Goal: Transaction & Acquisition: Purchase product/service

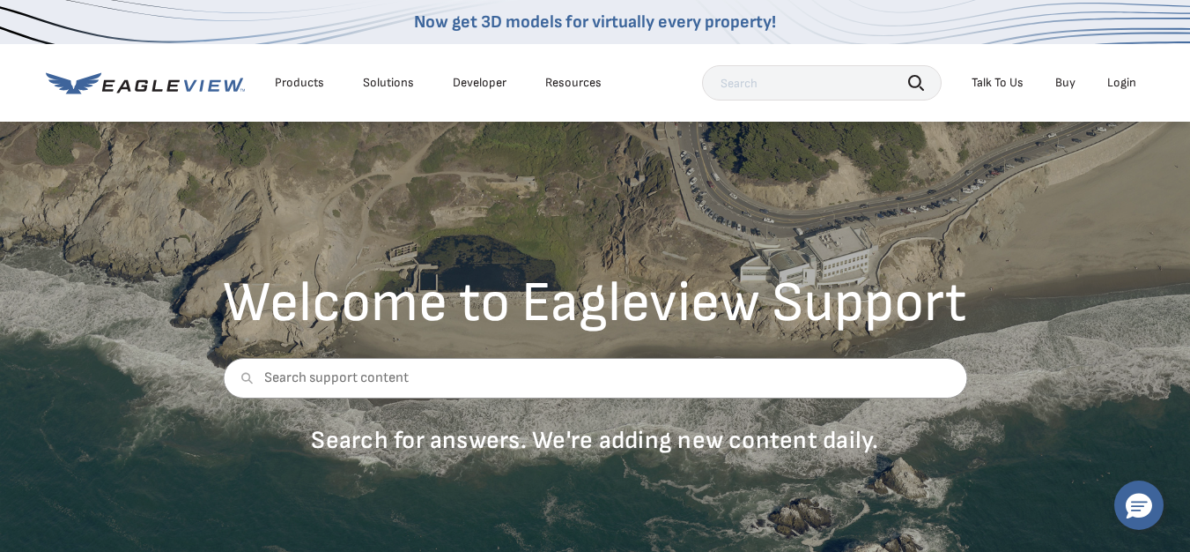
click at [1130, 85] on div "Login" at bounding box center [1122, 83] width 29 height 16
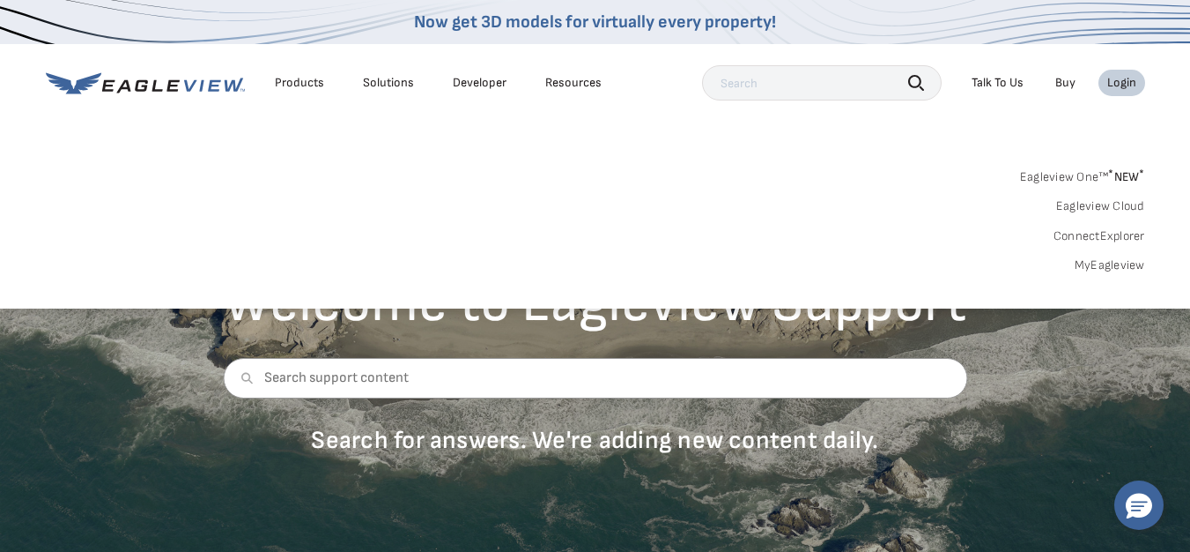
click at [1119, 85] on div "Login" at bounding box center [1122, 83] width 29 height 16
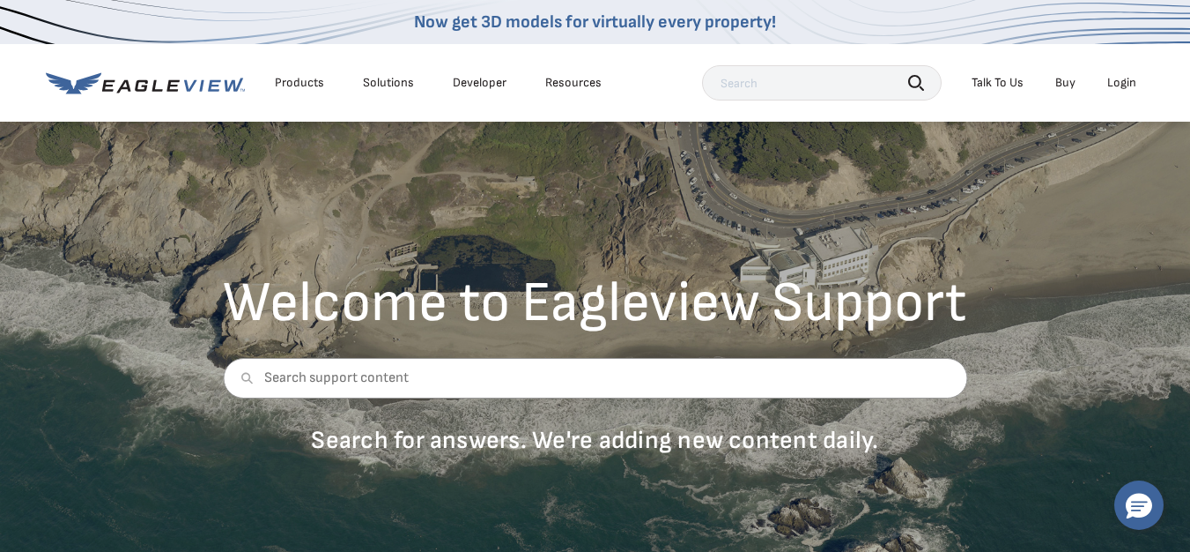
click at [1118, 86] on div "Login" at bounding box center [1122, 83] width 29 height 16
click at [1070, 407] on div "Welcome to Eagleview Support Search for answers. We're adding new content daily." at bounding box center [595, 340] width 1190 height 441
click at [1116, 85] on div "Login" at bounding box center [1122, 83] width 29 height 16
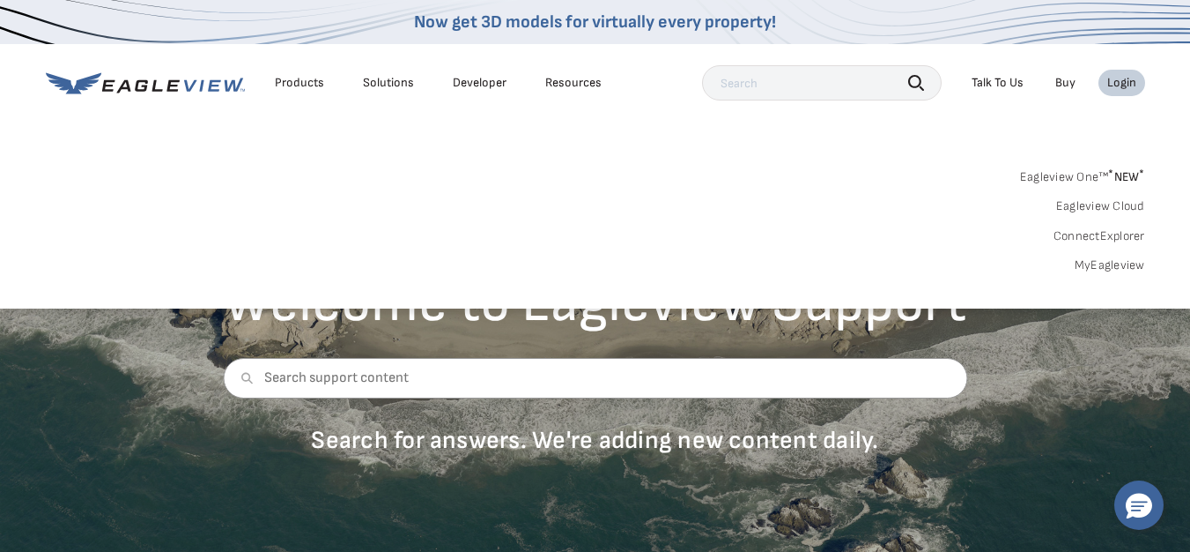
click at [1116, 85] on div "Login" at bounding box center [1122, 83] width 29 height 16
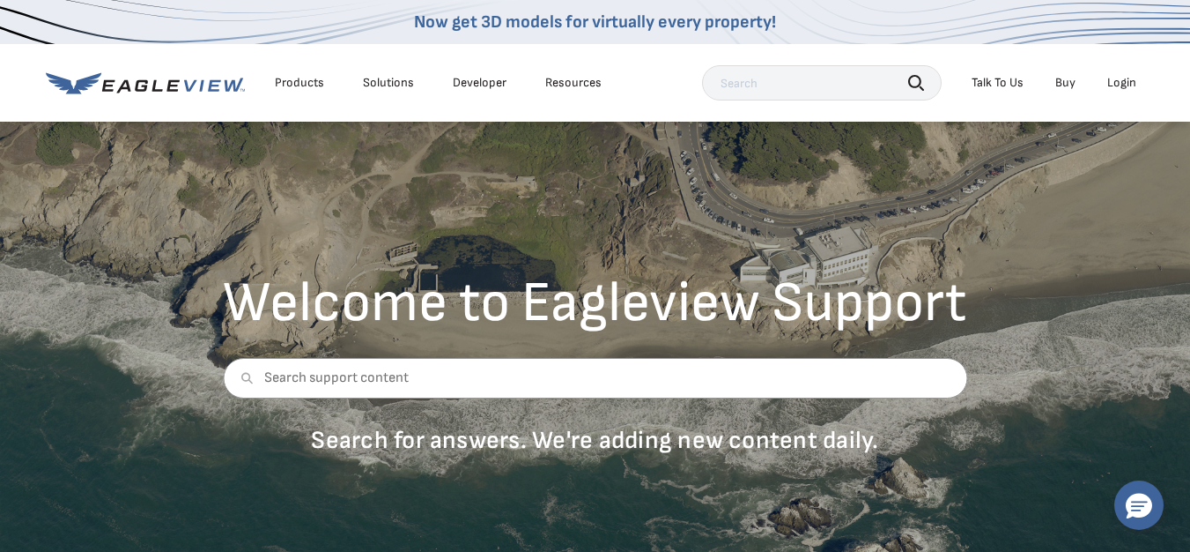
click at [1116, 85] on div "Login" at bounding box center [1122, 83] width 29 height 16
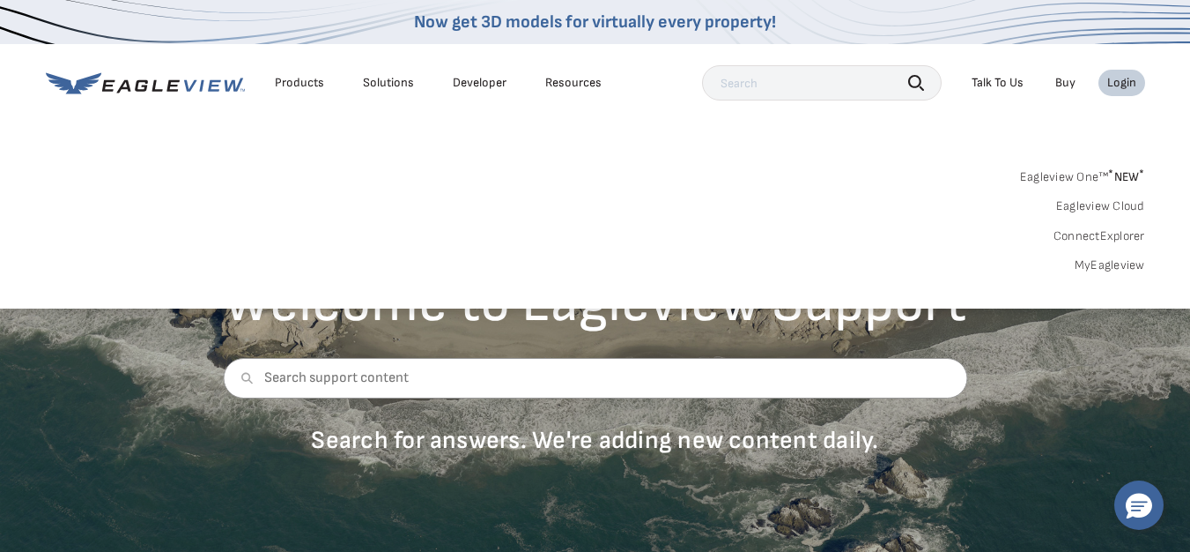
click at [814, 205] on div "Eagleview One™ * NEW * Eagleview Cloud ConnectExplorer MyEagleview" at bounding box center [596, 218] width 1100 height 109
click at [1071, 80] on link "Buy" at bounding box center [1066, 83] width 20 height 16
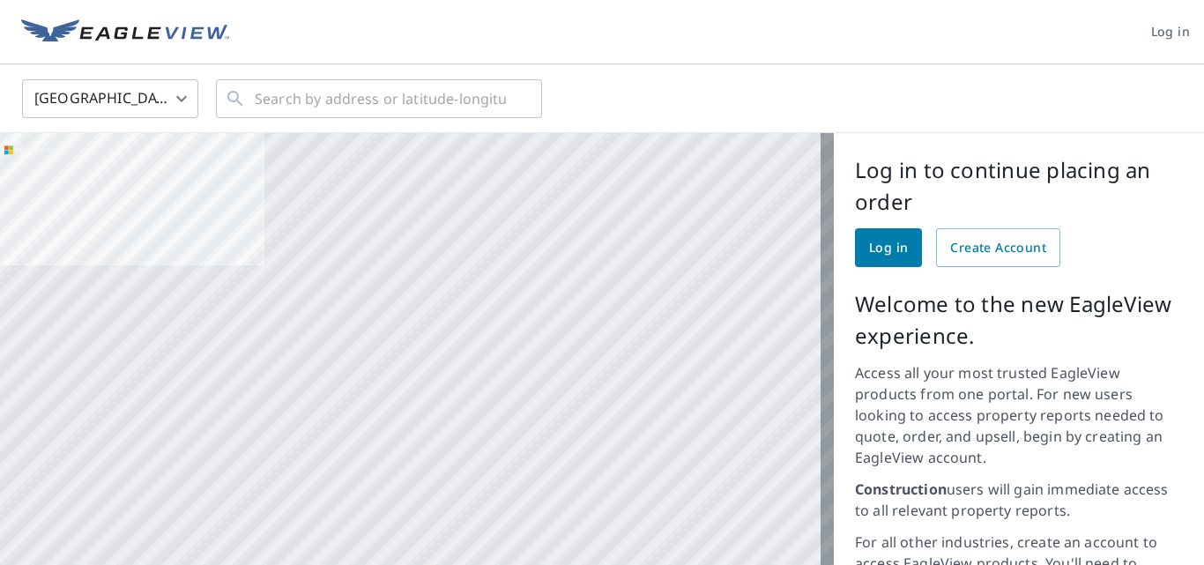
click at [1160, 28] on span "Log in" at bounding box center [1170, 32] width 39 height 22
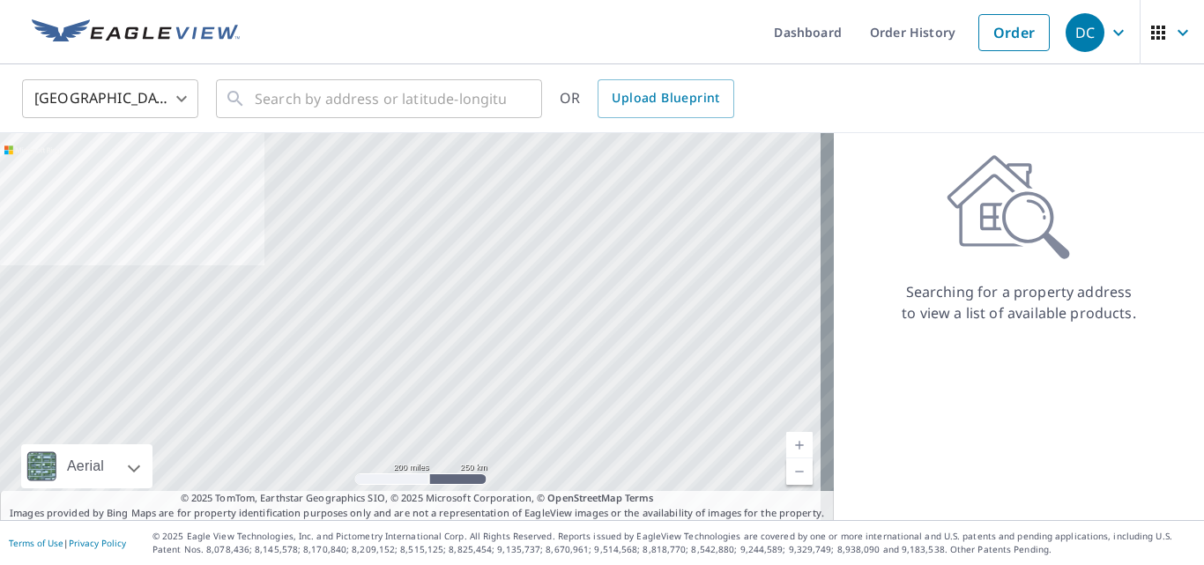
click at [671, 96] on span "Upload Blueprint" at bounding box center [666, 98] width 108 height 22
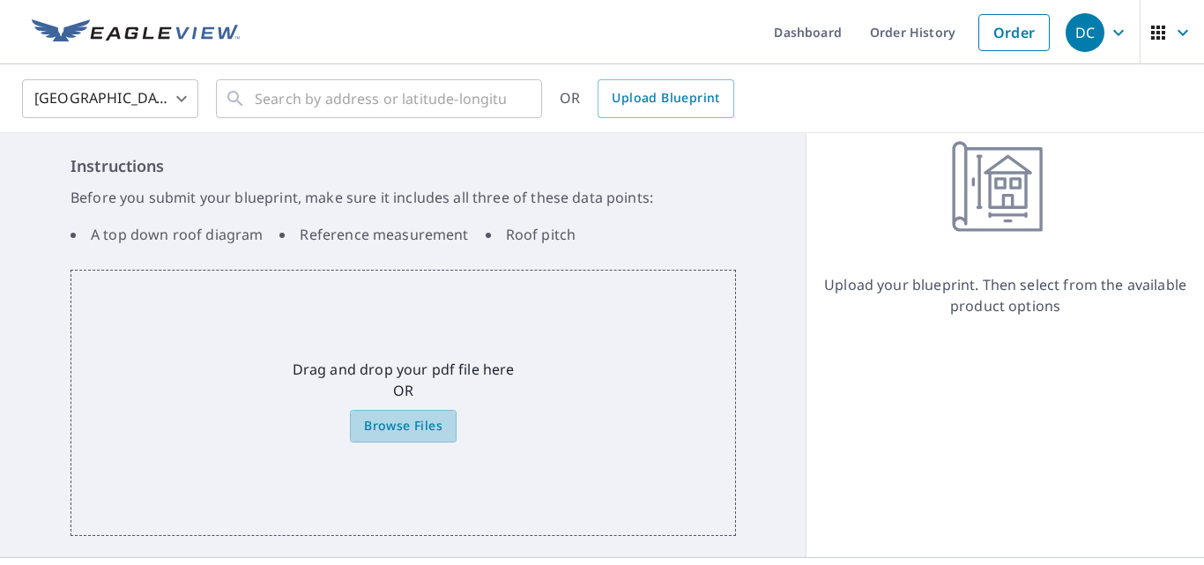
click at [395, 432] on span "Browse Files" at bounding box center [403, 426] width 78 height 22
click at [0, 0] on input "Browse Files" at bounding box center [0, 0] width 0 height 0
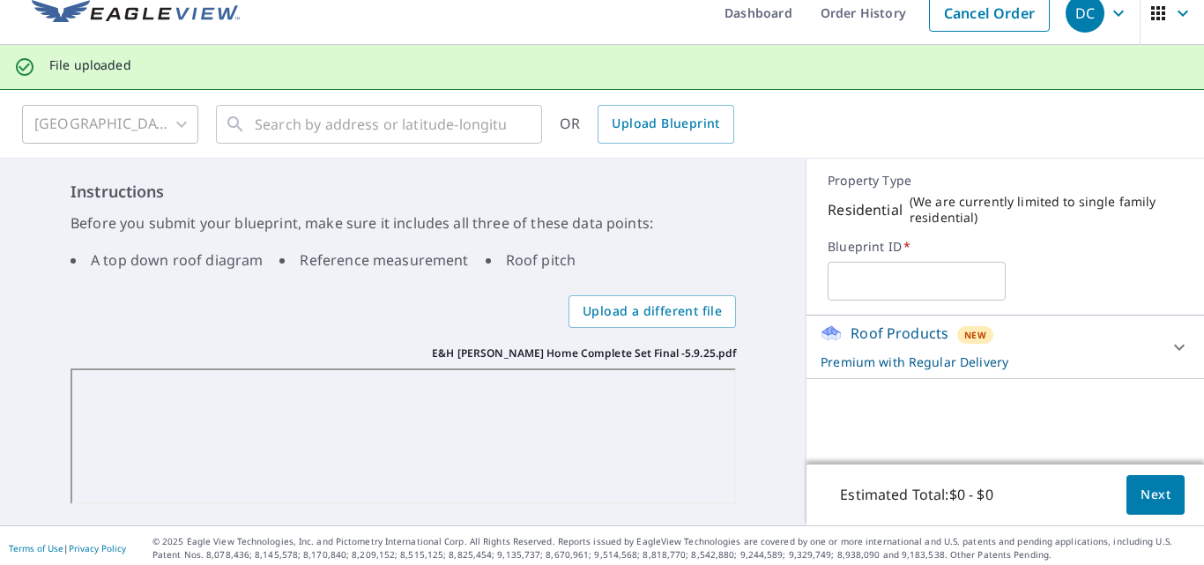
scroll to position [25, 0]
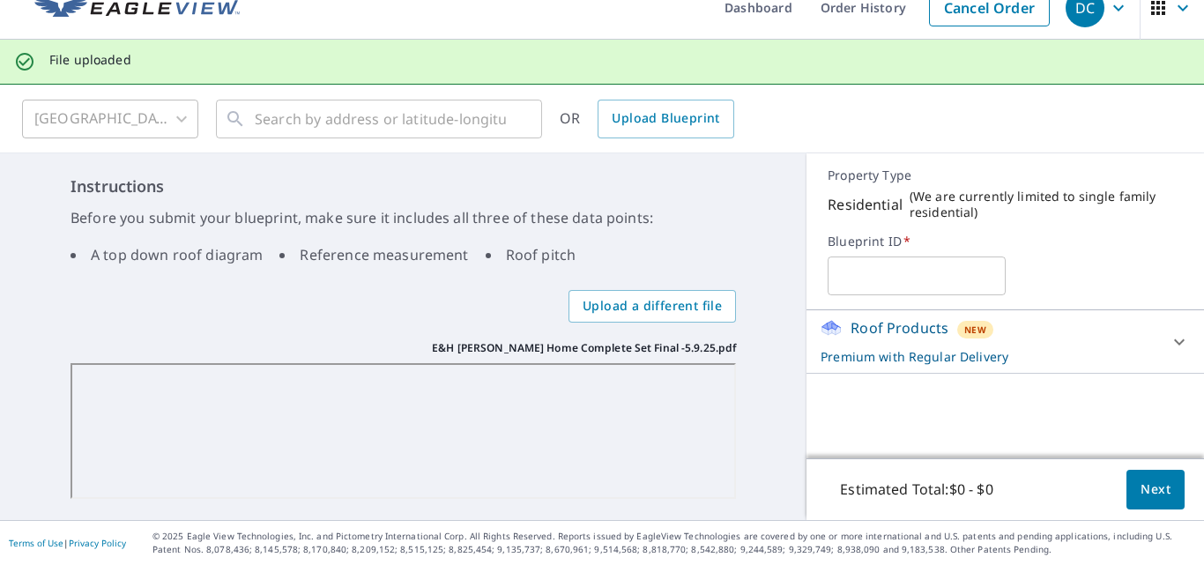
click at [859, 279] on input "text" at bounding box center [915, 275] width 177 height 49
type input "Olson"
click at [1141, 495] on span "Next" at bounding box center [1155, 489] width 30 height 22
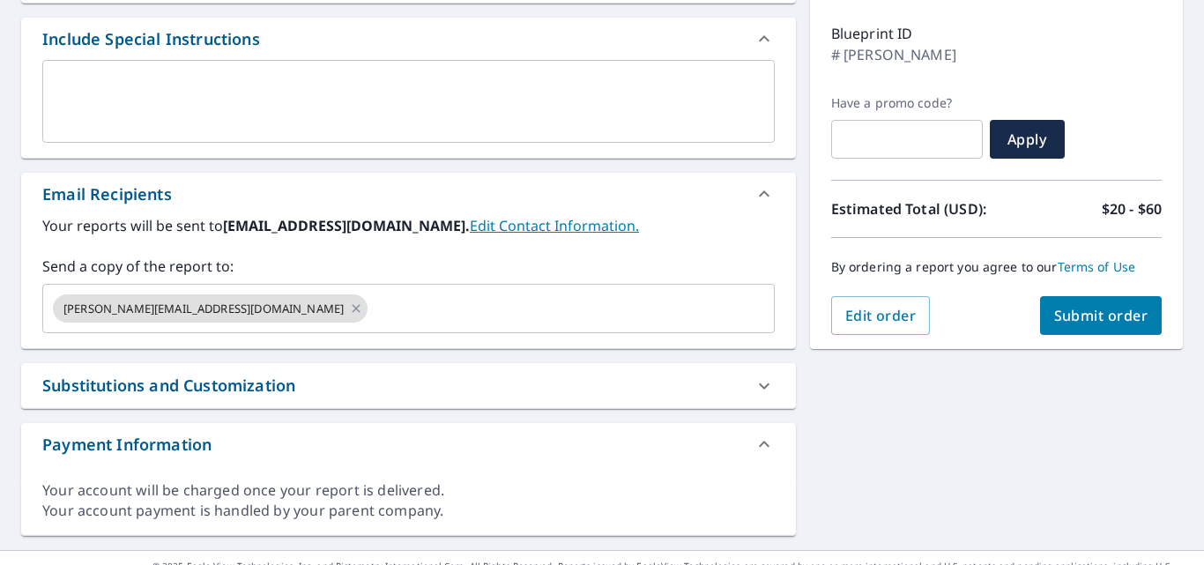
scroll to position [289, 0]
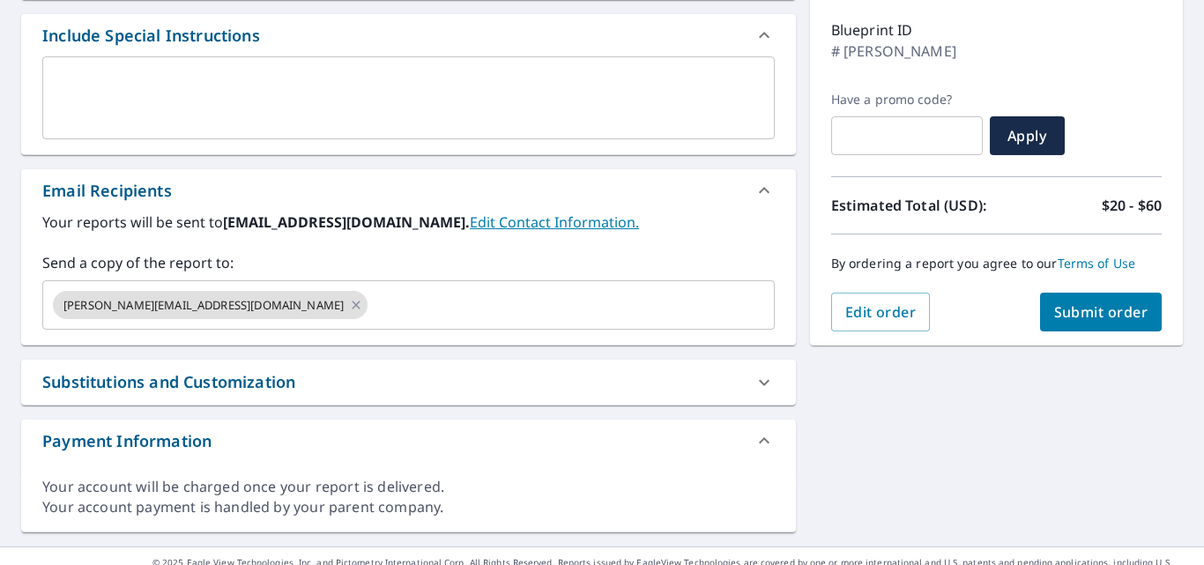
click at [349, 306] on icon at bounding box center [356, 304] width 14 height 19
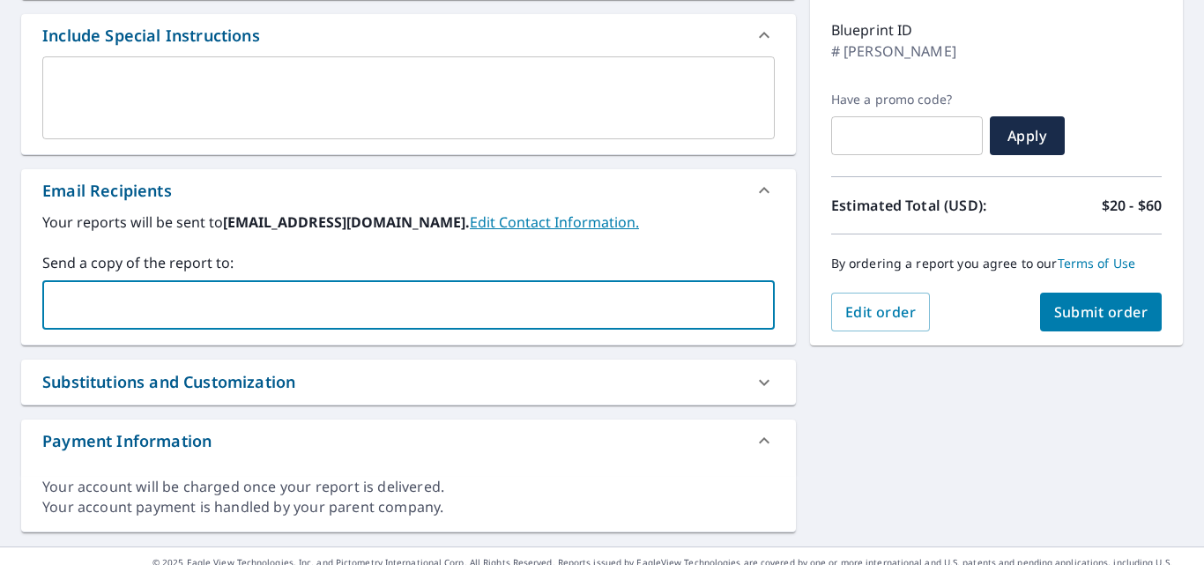
click at [189, 299] on input "text" at bounding box center [395, 304] width 690 height 33
type input "john@ehroofing.com"
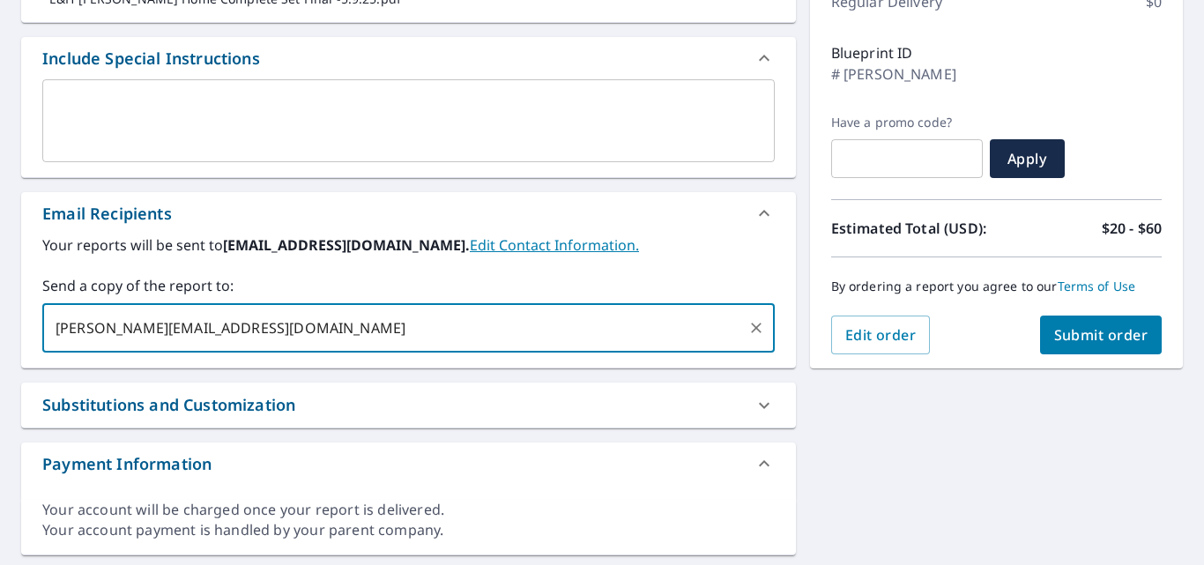
scroll to position [315, 0]
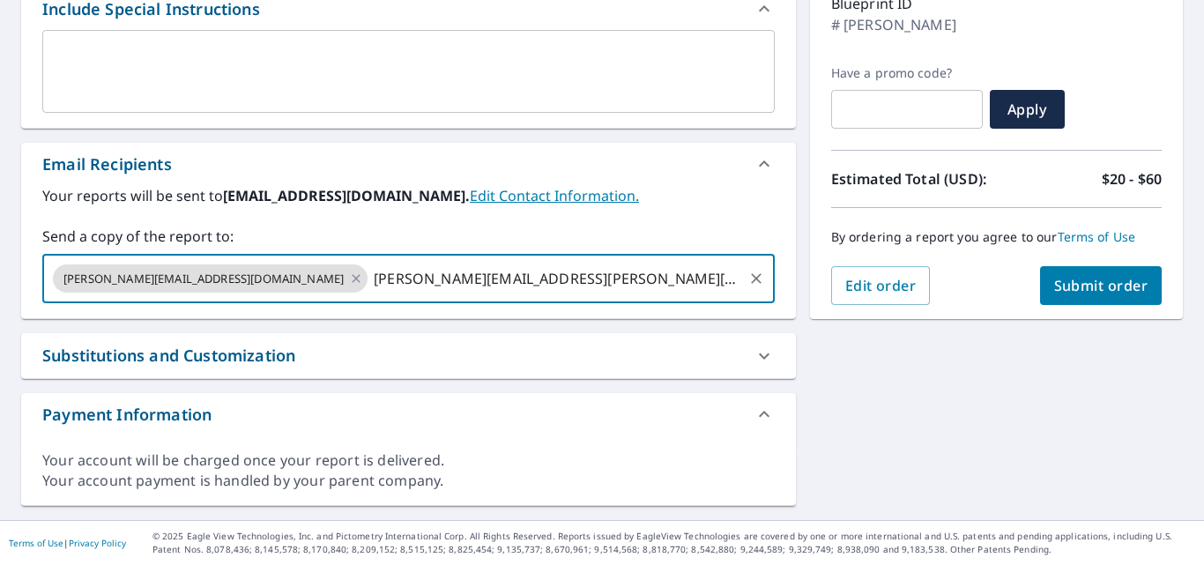
type input "jason.wilson@abcsupply.com"
click at [1100, 276] on span "Submit order" at bounding box center [1101, 285] width 94 height 19
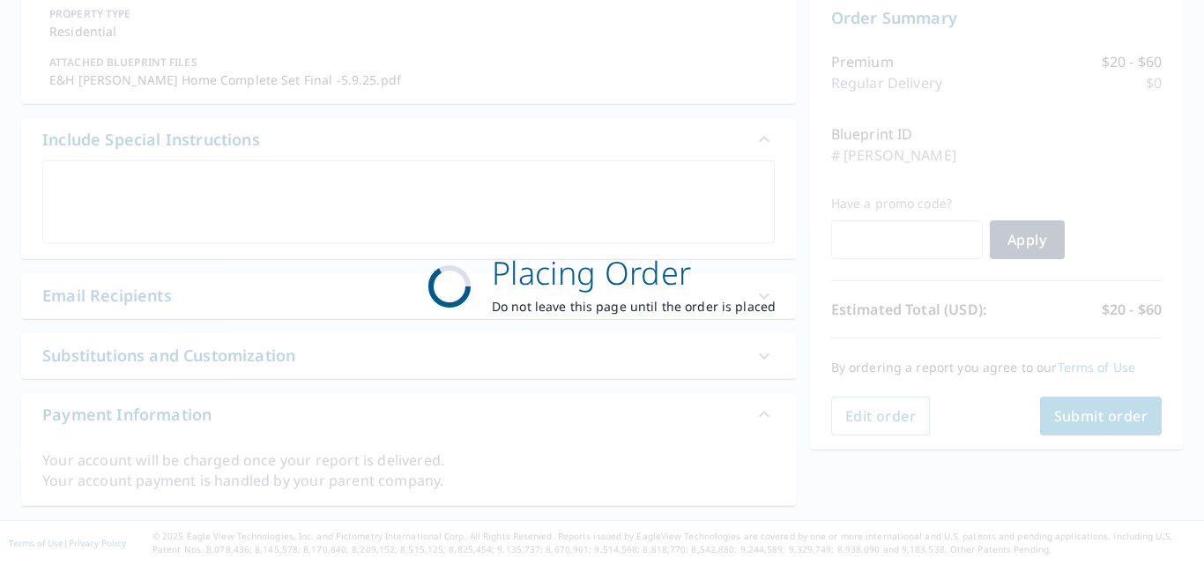
scroll to position [185, 0]
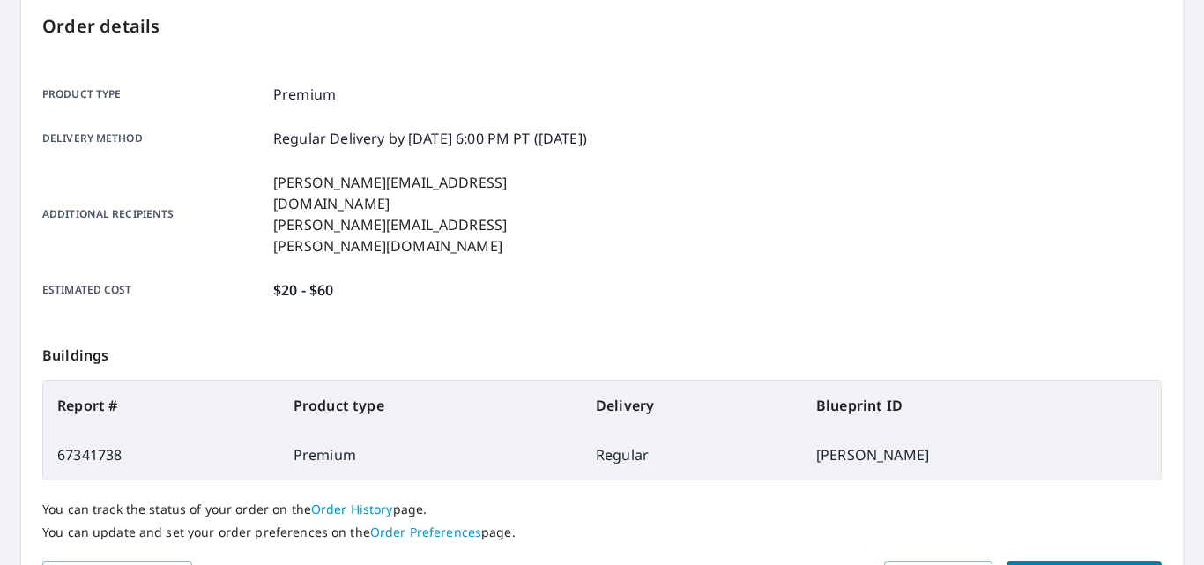
scroll to position [273, 0]
